Goal: Communication & Community: Answer question/provide support

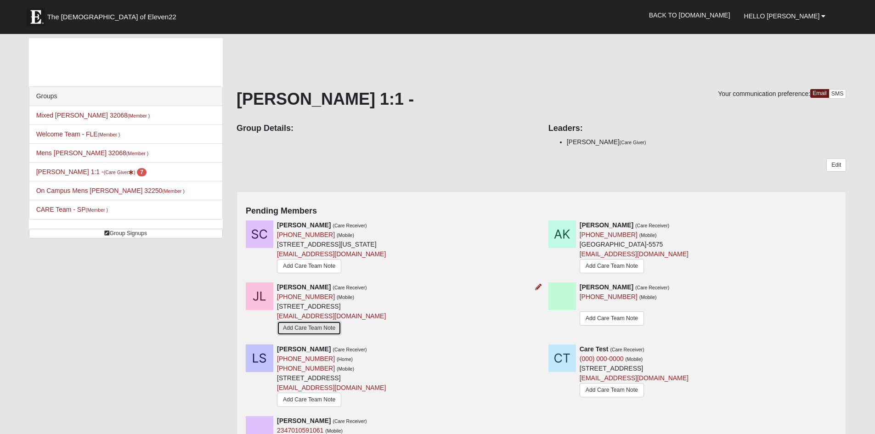
click at [304, 223] on link "Add Care Team Note" at bounding box center [309, 328] width 64 height 14
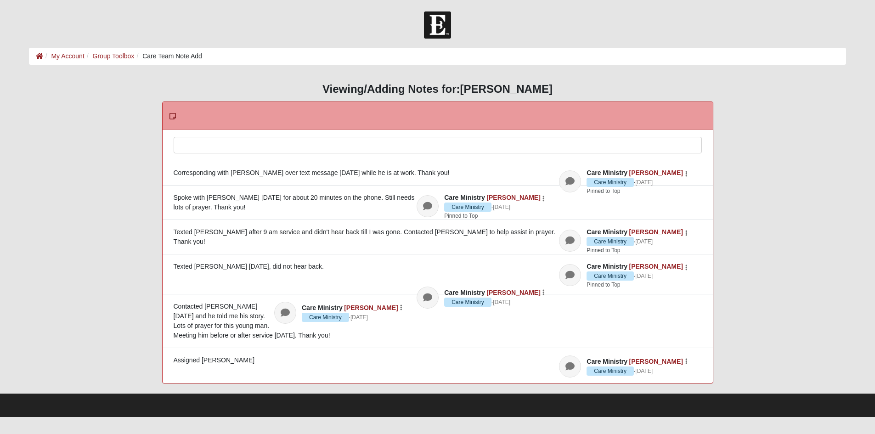
click at [193, 148] on div at bounding box center [437, 157] width 527 height 40
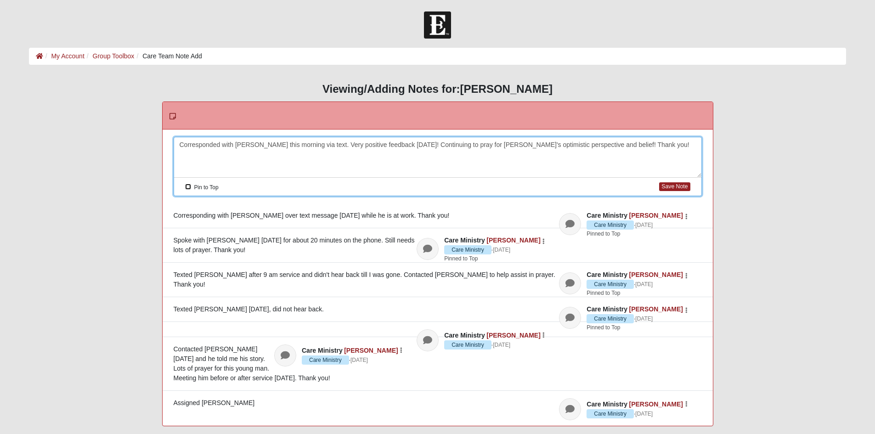
click at [191, 189] on input "Pin to Top" at bounding box center [188, 187] width 6 height 6
click at [660, 188] on button "Save Note" at bounding box center [674, 186] width 31 height 9
checkbox input "false"
